Goal: Answer question/provide support

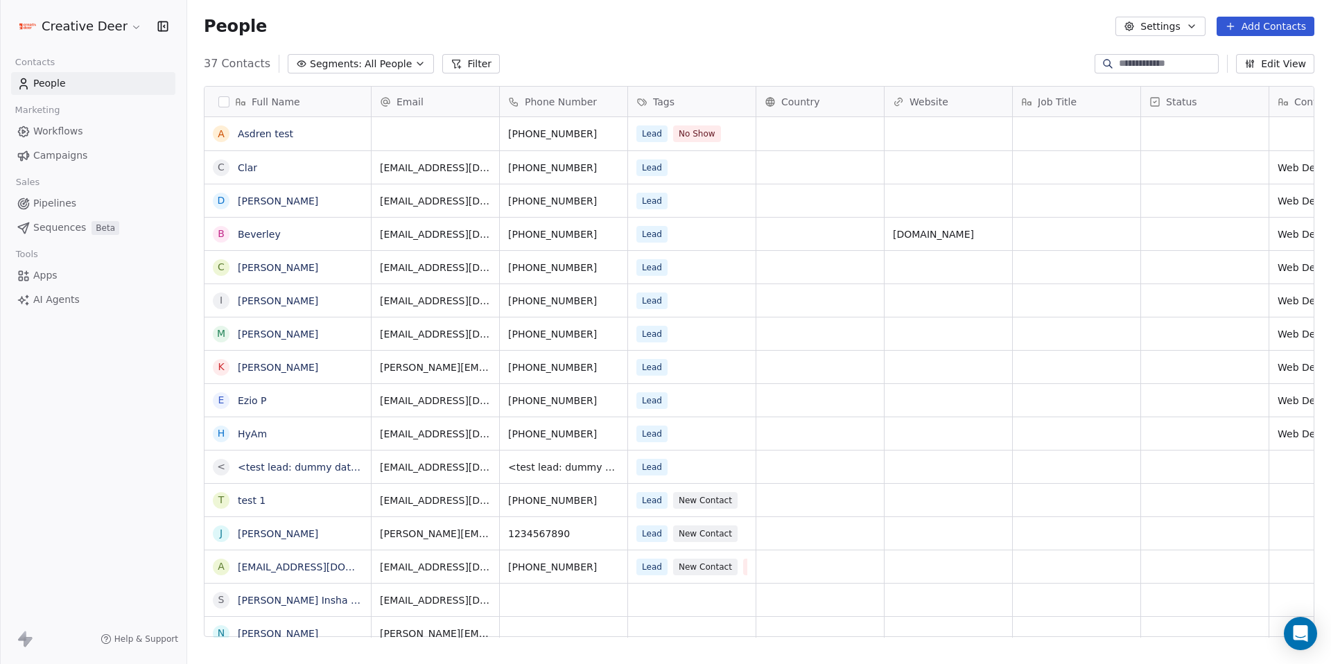
scroll to position [574, 1134]
click at [1300, 621] on div "Open Intercom Messenger" at bounding box center [1301, 634] width 37 height 37
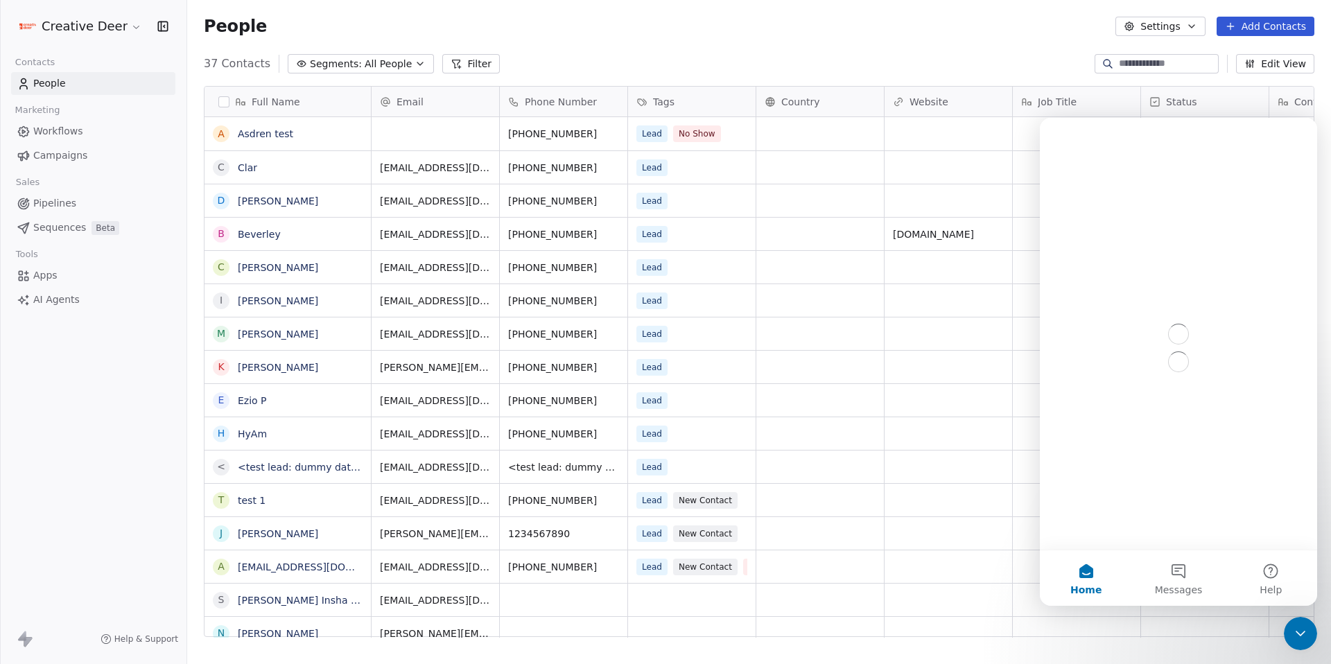
scroll to position [0, 0]
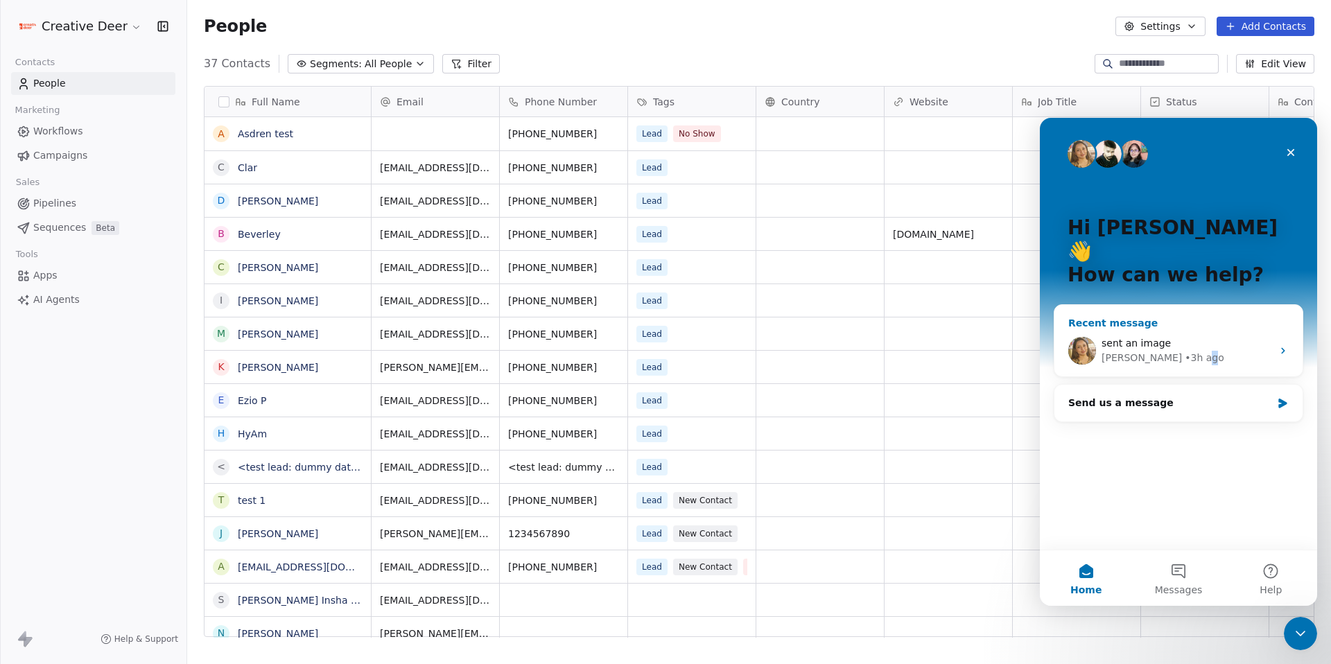
click at [1185, 351] on div "• 3h ago" at bounding box center [1205, 358] width 40 height 15
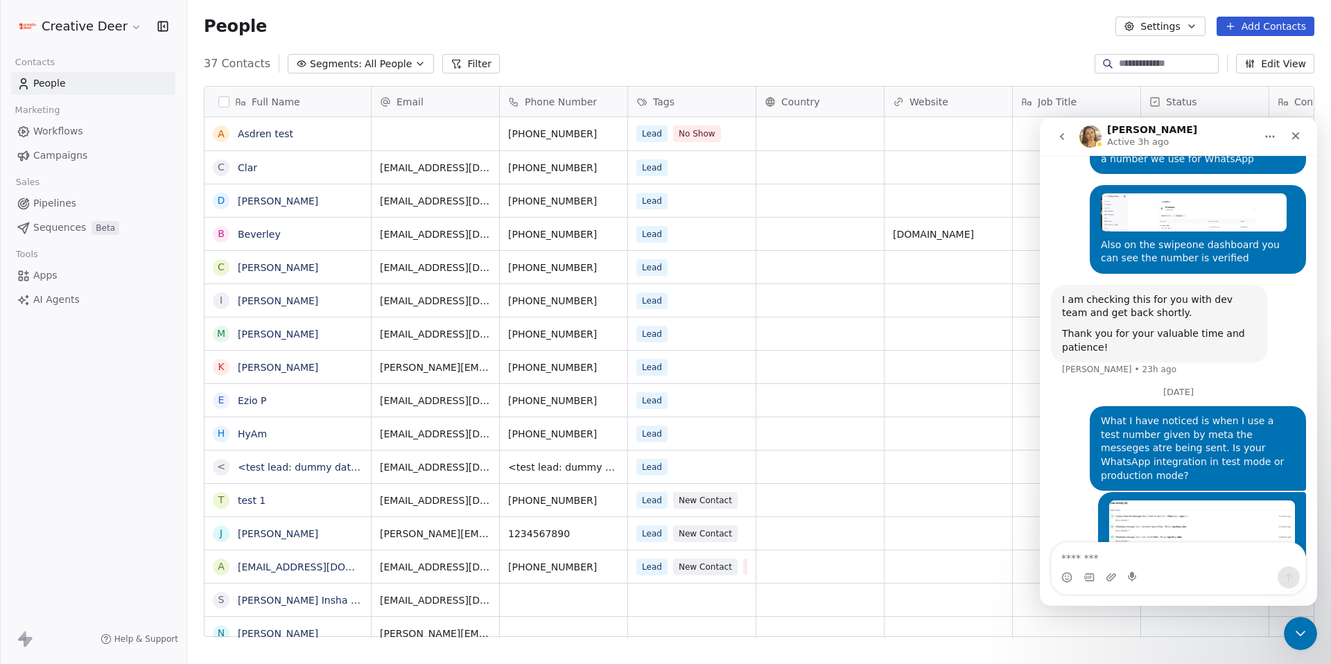
scroll to position [1942, 0]
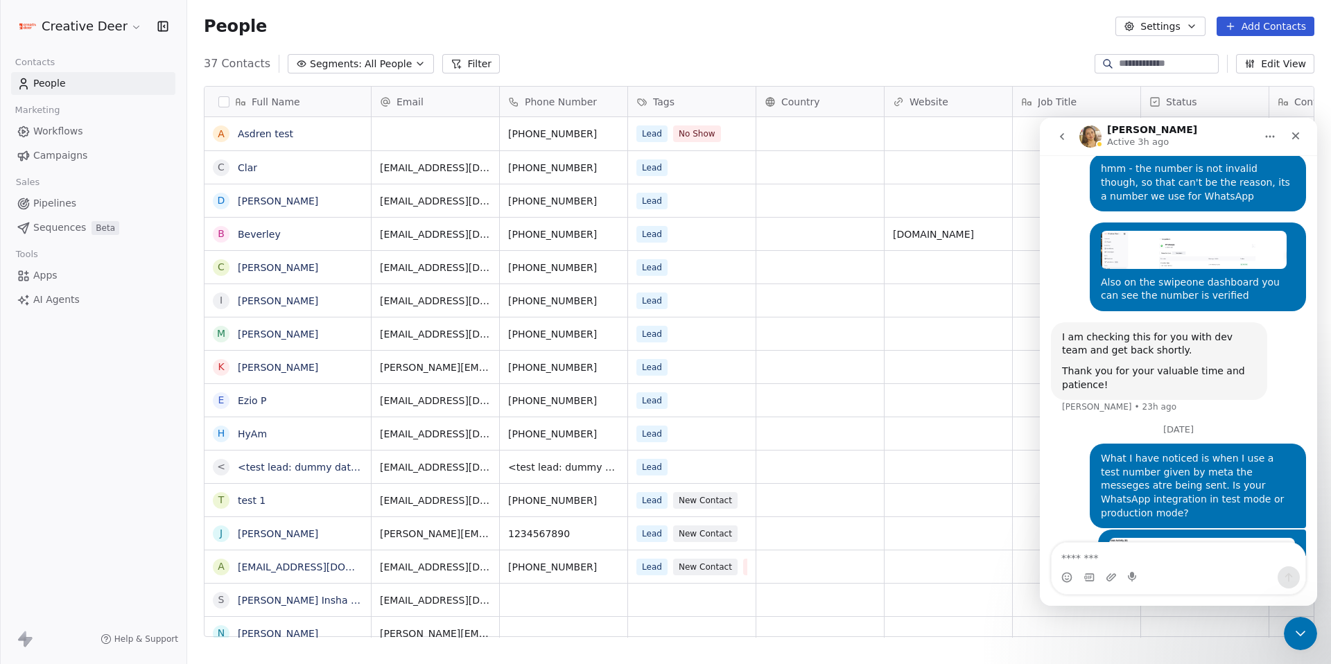
scroll to position [1955, 0]
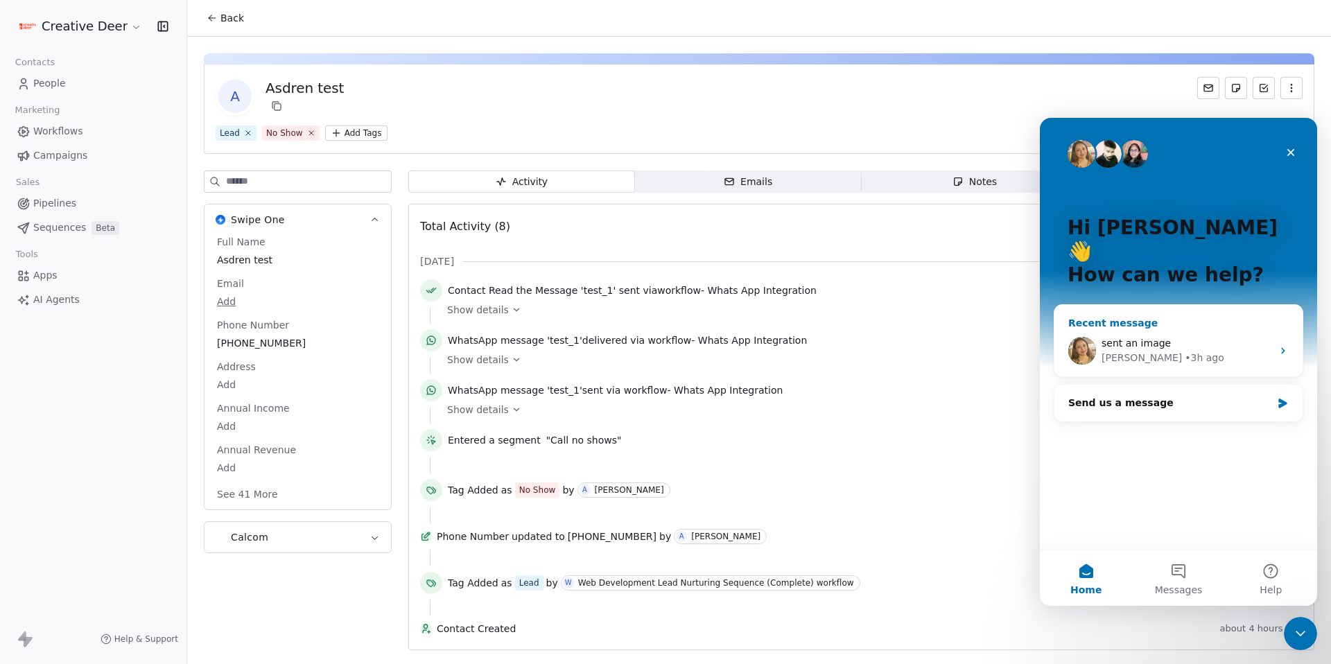
click at [1185, 351] on div "• 3h ago" at bounding box center [1205, 358] width 40 height 15
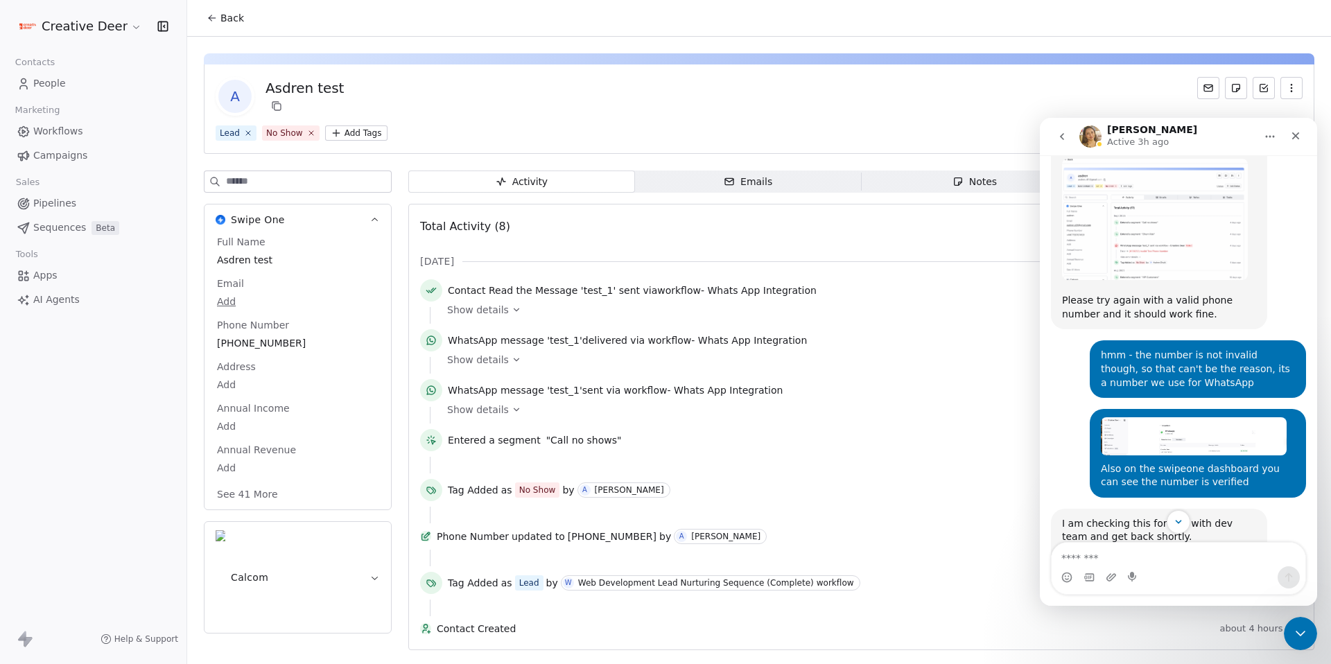
scroll to position [1721, 0]
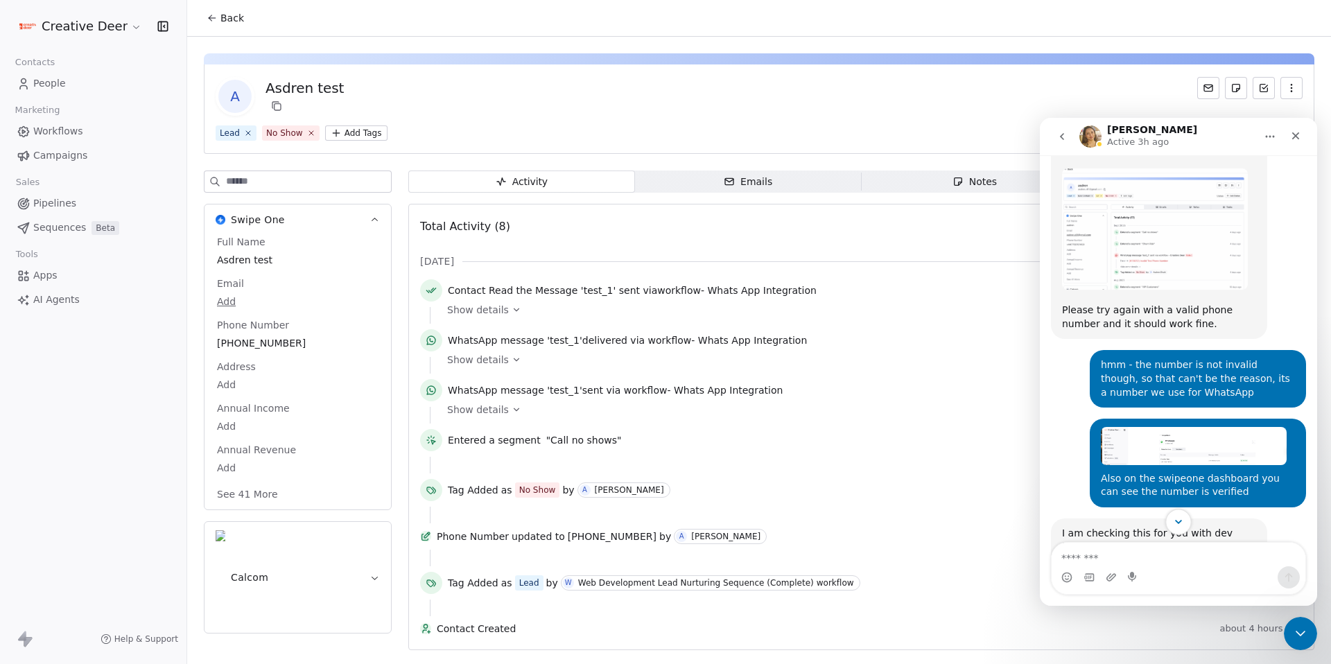
click at [1175, 530] on button "Scroll to bottom" at bounding box center [1179, 522] width 26 height 26
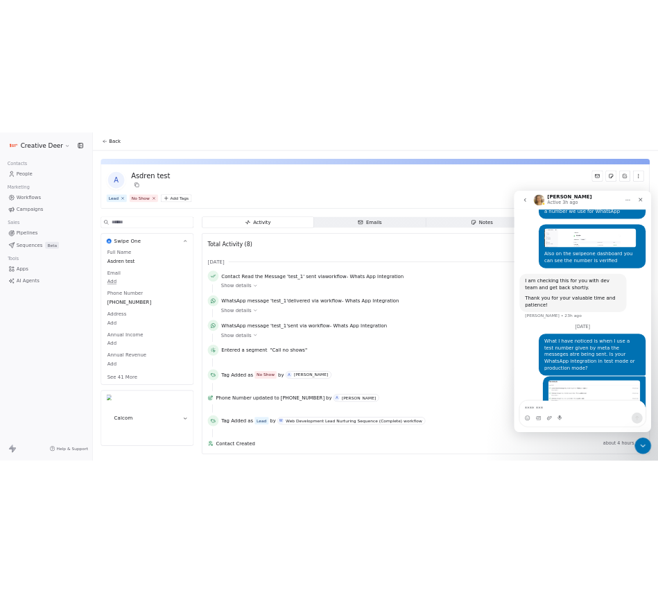
scroll to position [1955, 0]
